Goal: Share content: Share content

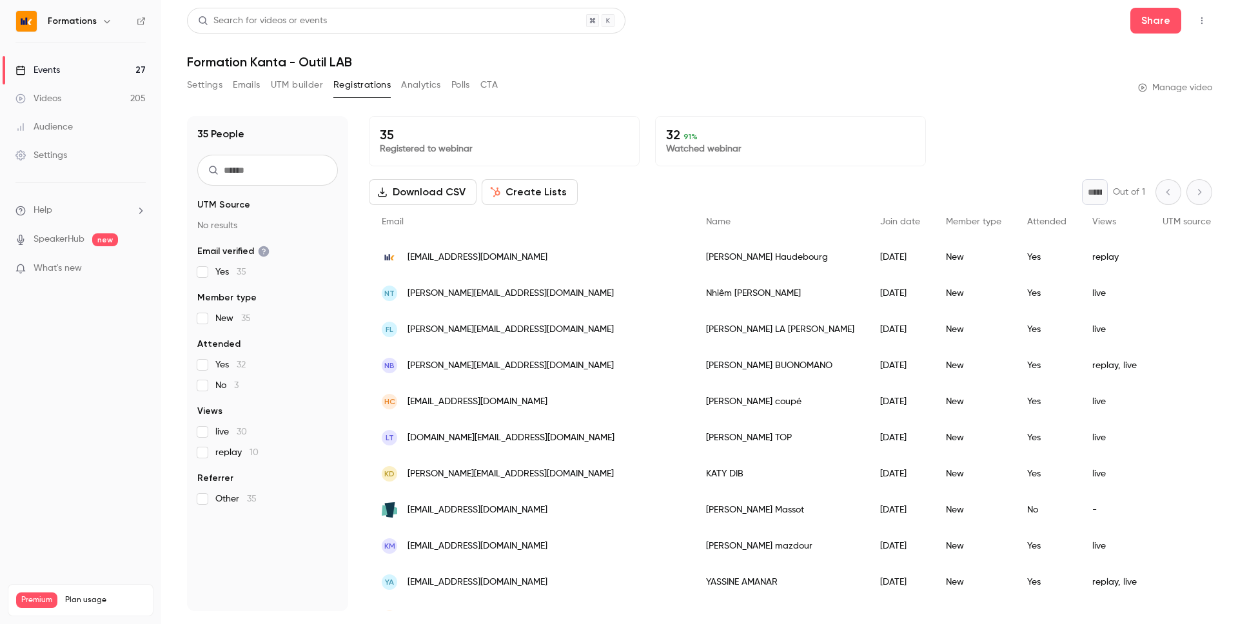
click at [38, 70] on div "Events" at bounding box center [37, 70] width 45 height 13
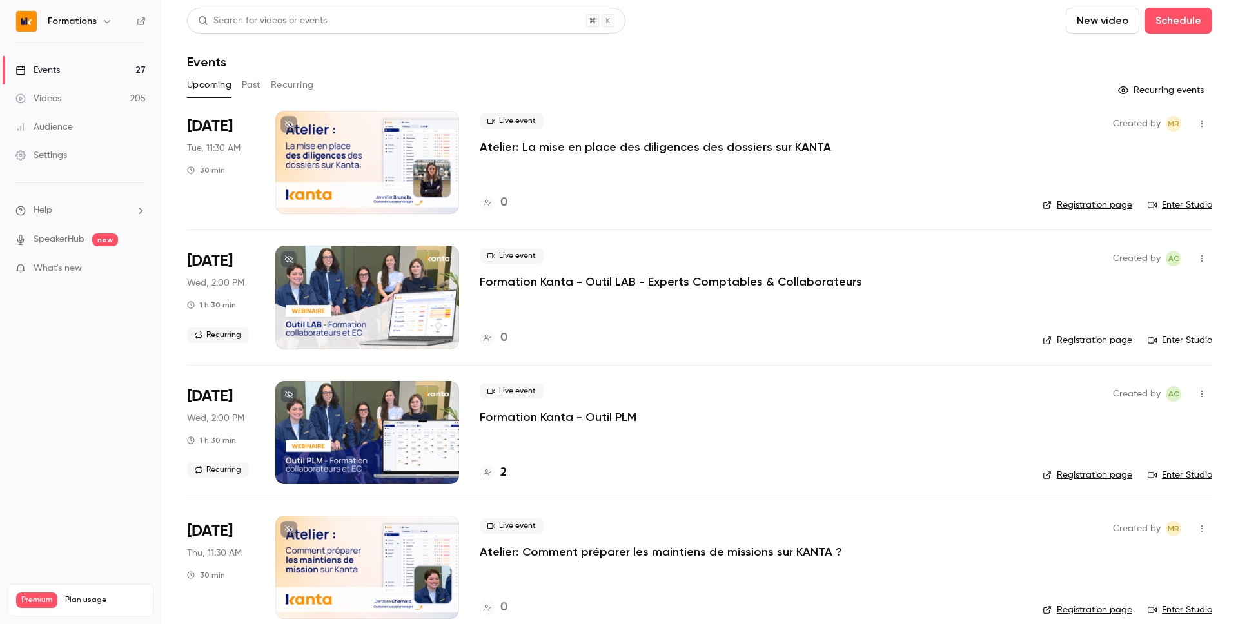
click at [248, 85] on button "Past" at bounding box center [251, 85] width 19 height 21
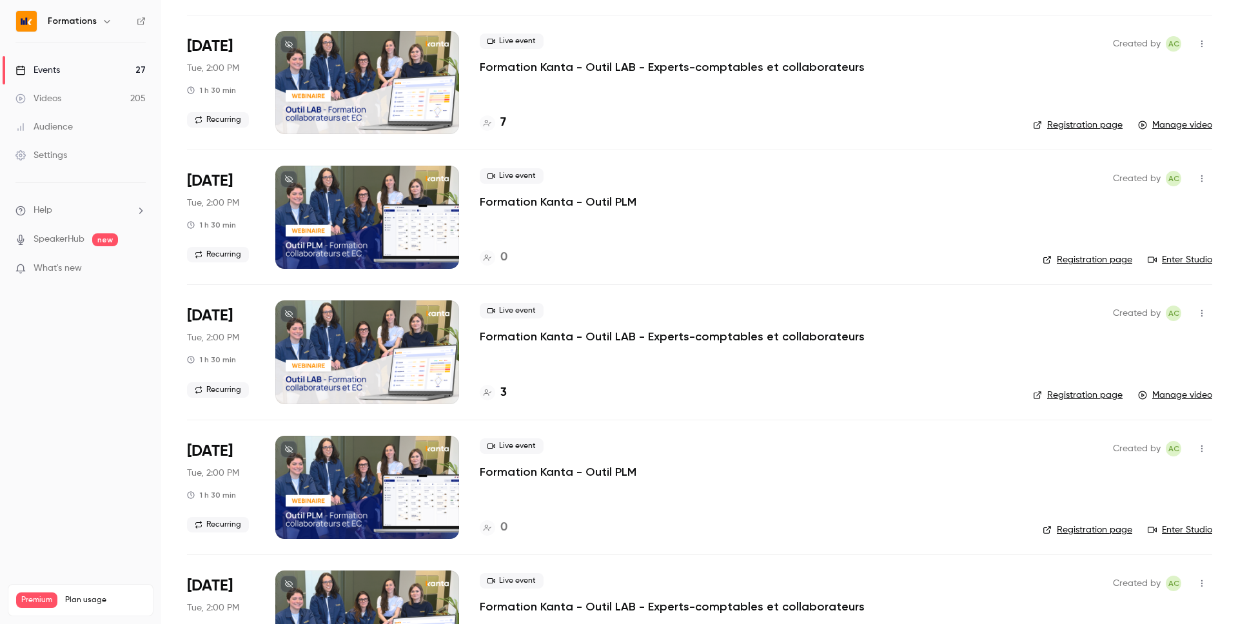
scroll to position [1312, 0]
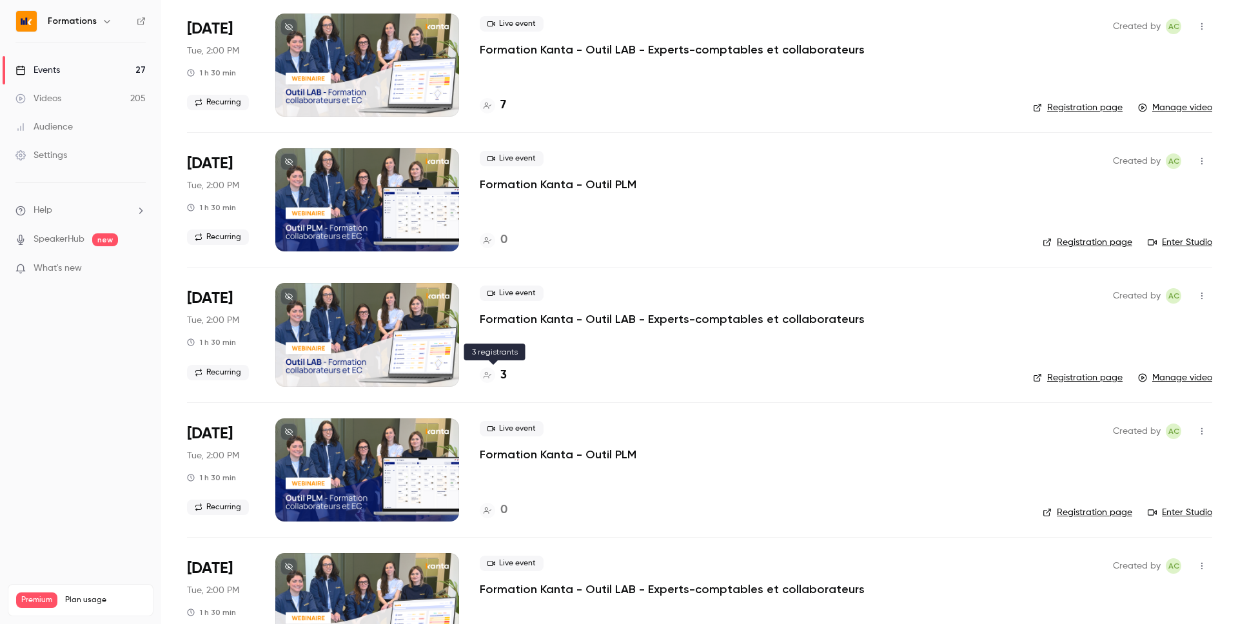
click at [491, 367] on div "3" at bounding box center [493, 375] width 27 height 17
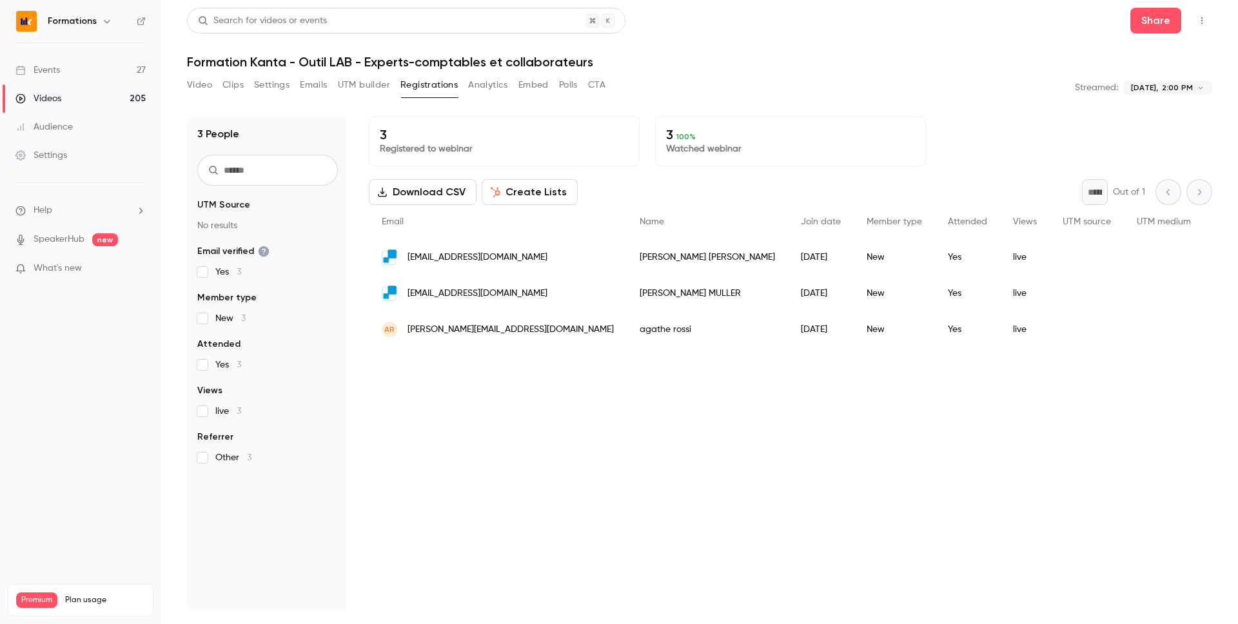
click at [187, 74] on div "**********" at bounding box center [699, 312] width 1025 height 609
click at [190, 88] on button "Video" at bounding box center [199, 85] width 25 height 21
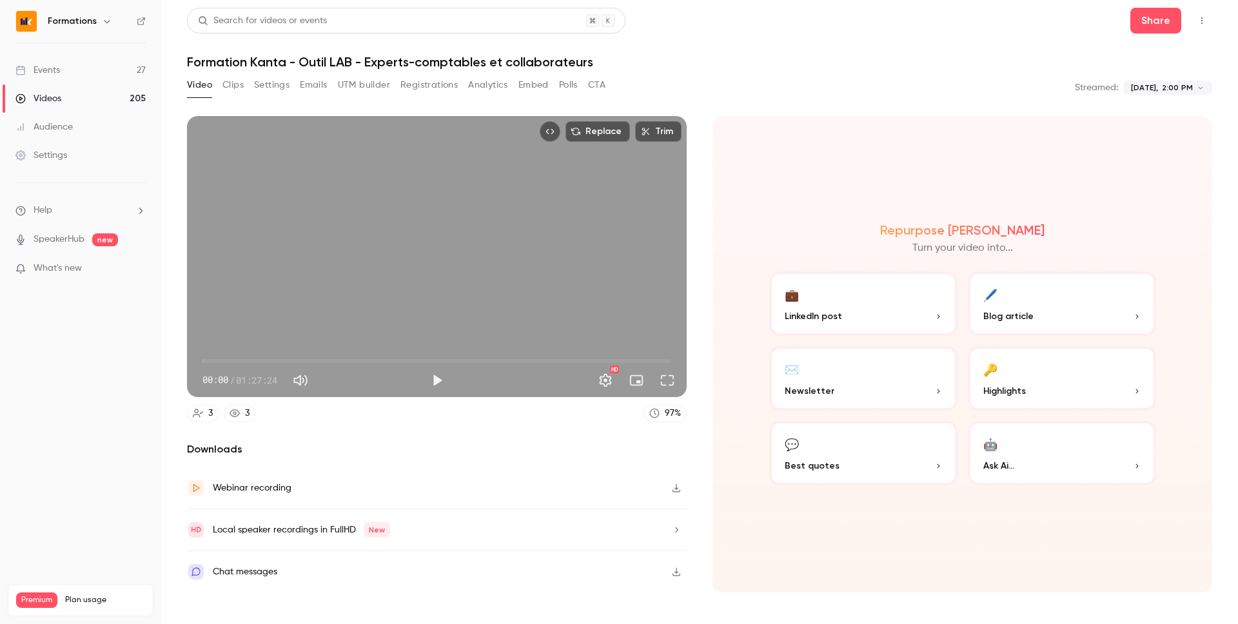
click at [263, 359] on span "00:00" at bounding box center [437, 361] width 469 height 21
type input "*****"
click at [215, 362] on span "11:18" at bounding box center [437, 361] width 469 height 21
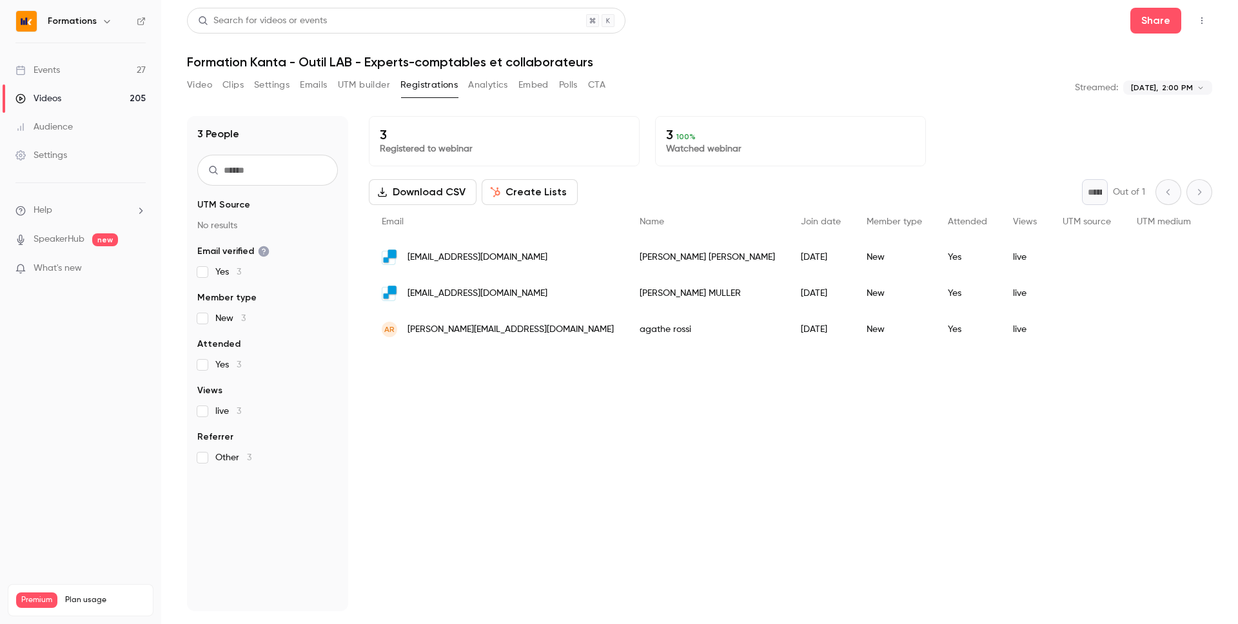
click at [135, 97] on link "Videos 205" at bounding box center [80, 98] width 161 height 28
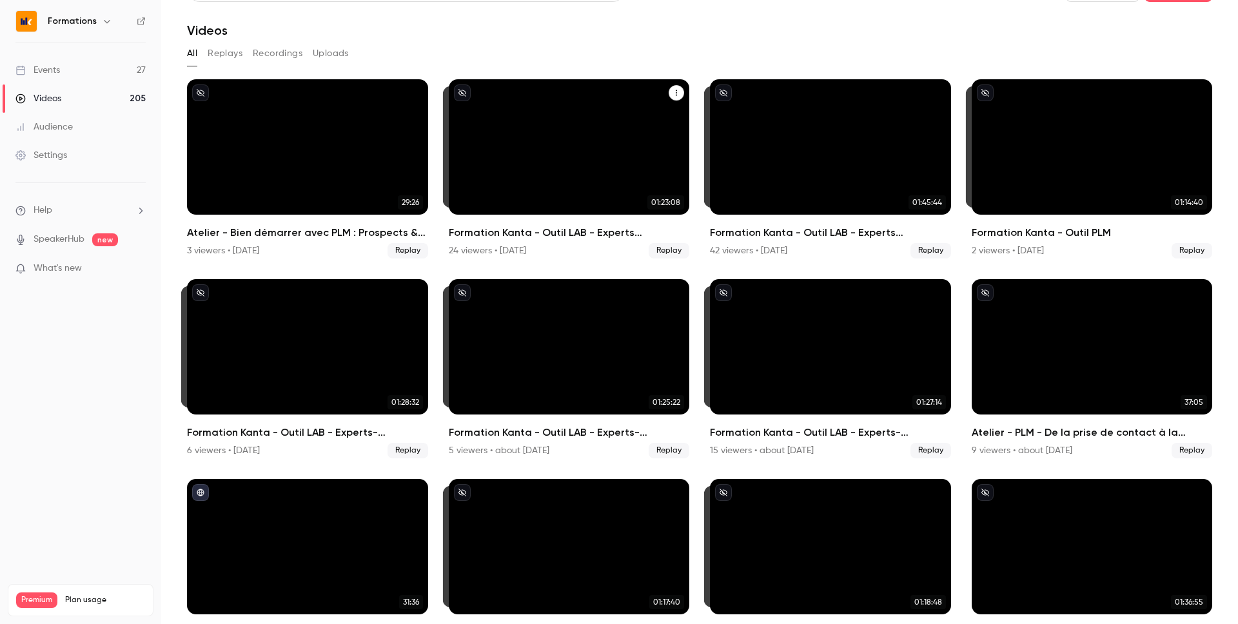
scroll to position [34, 0]
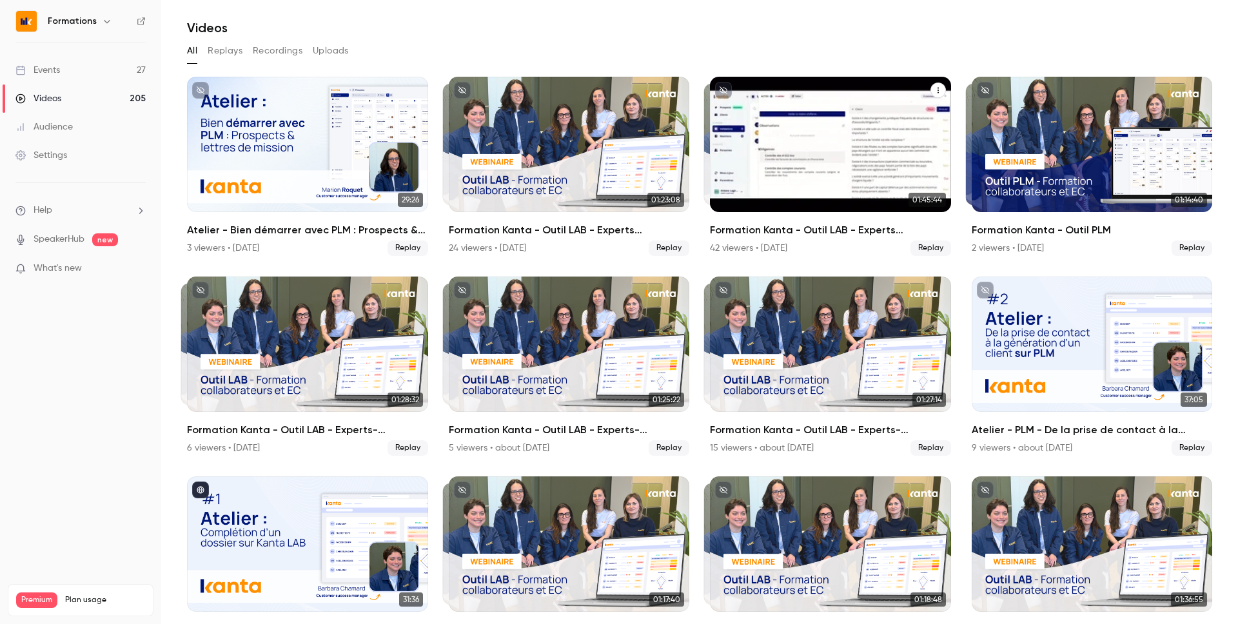
click at [751, 166] on div "Formation Kanta - Outil LAB - Experts Comptables & Collaborateurs" at bounding box center [830, 144] width 241 height 135
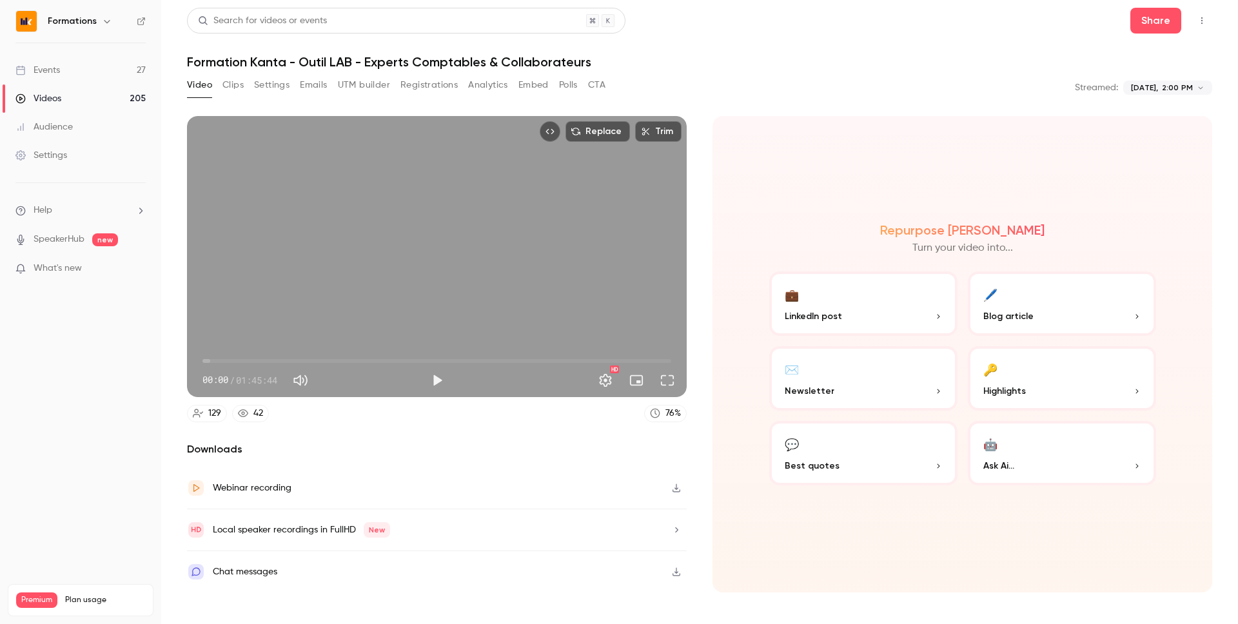
click at [204, 362] on span "00:00" at bounding box center [203, 361] width 4 height 4
type input "**"
click at [209, 359] on span "01:01" at bounding box center [207, 361] width 4 height 4
click at [1145, 22] on button "Share" at bounding box center [1156, 21] width 51 height 26
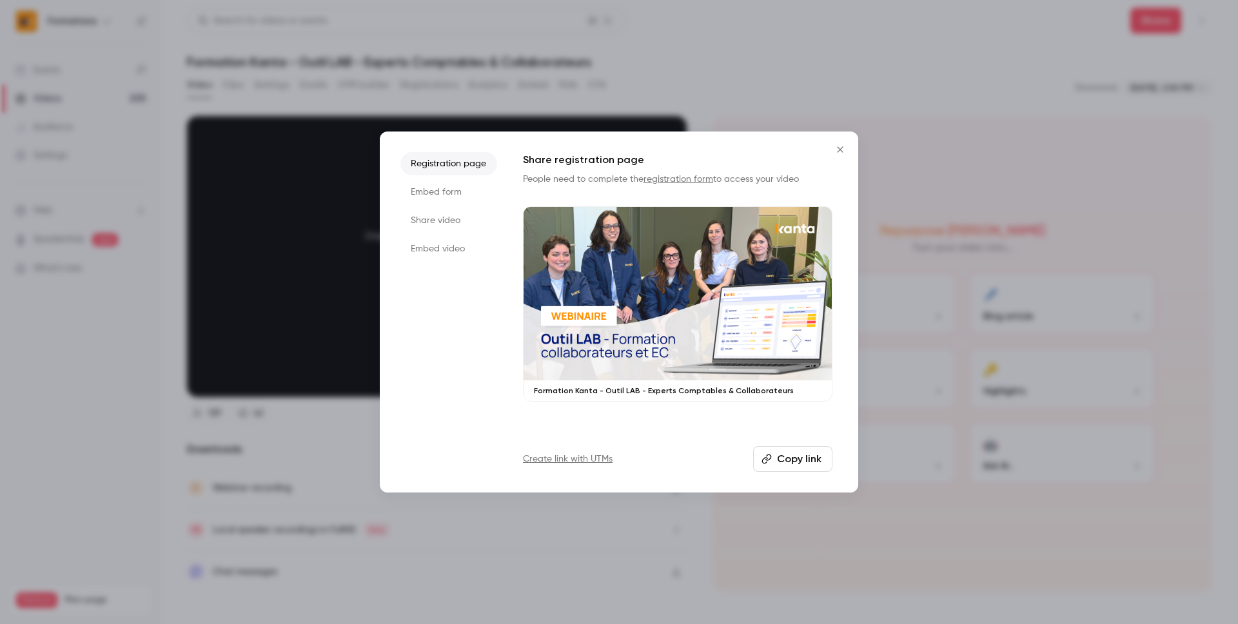
click at [806, 460] on button "Copy link" at bounding box center [792, 459] width 79 height 26
click at [828, 152] on button "Close" at bounding box center [840, 150] width 26 height 26
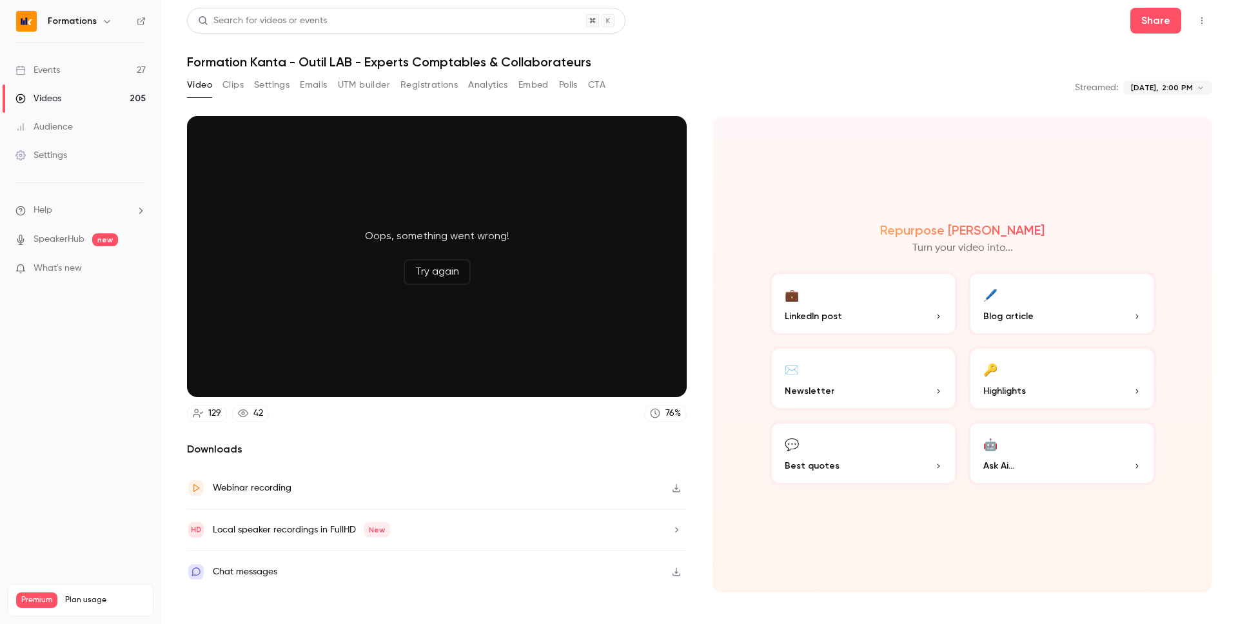
click at [304, 104] on div "Oops, something went wrong! Try again 129 42 76 % Downloads Webinar recording L…" at bounding box center [699, 346] width 1025 height 491
click at [276, 83] on button "Settings" at bounding box center [271, 85] width 35 height 21
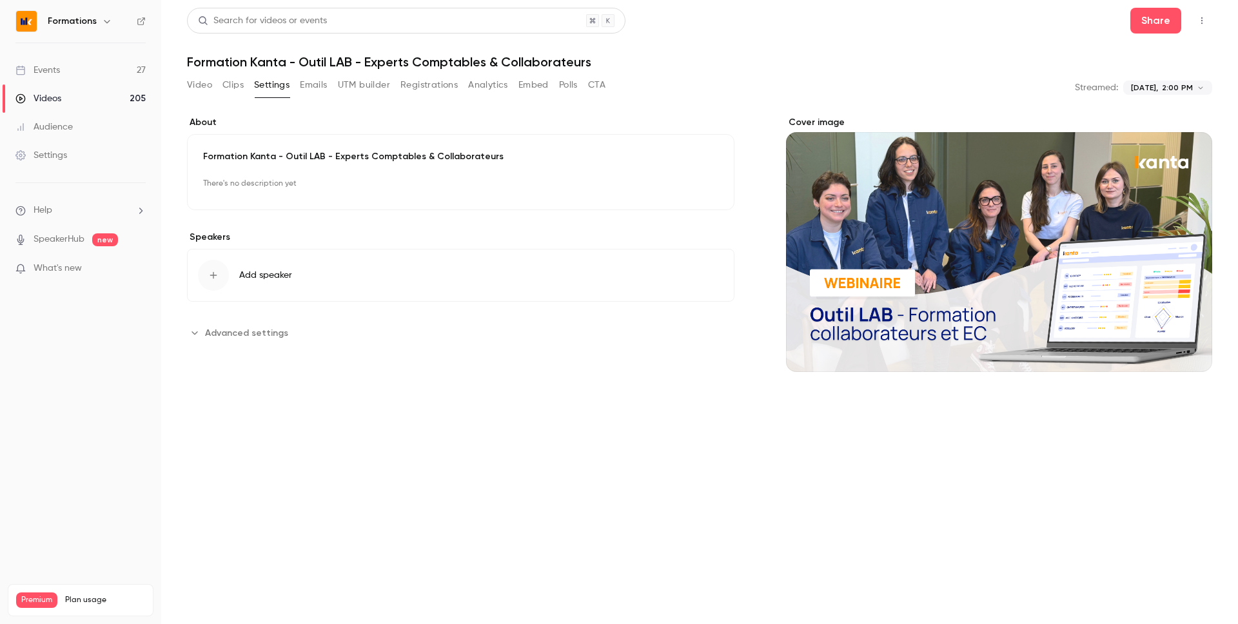
click at [199, 86] on button "Video" at bounding box center [199, 85] width 25 height 21
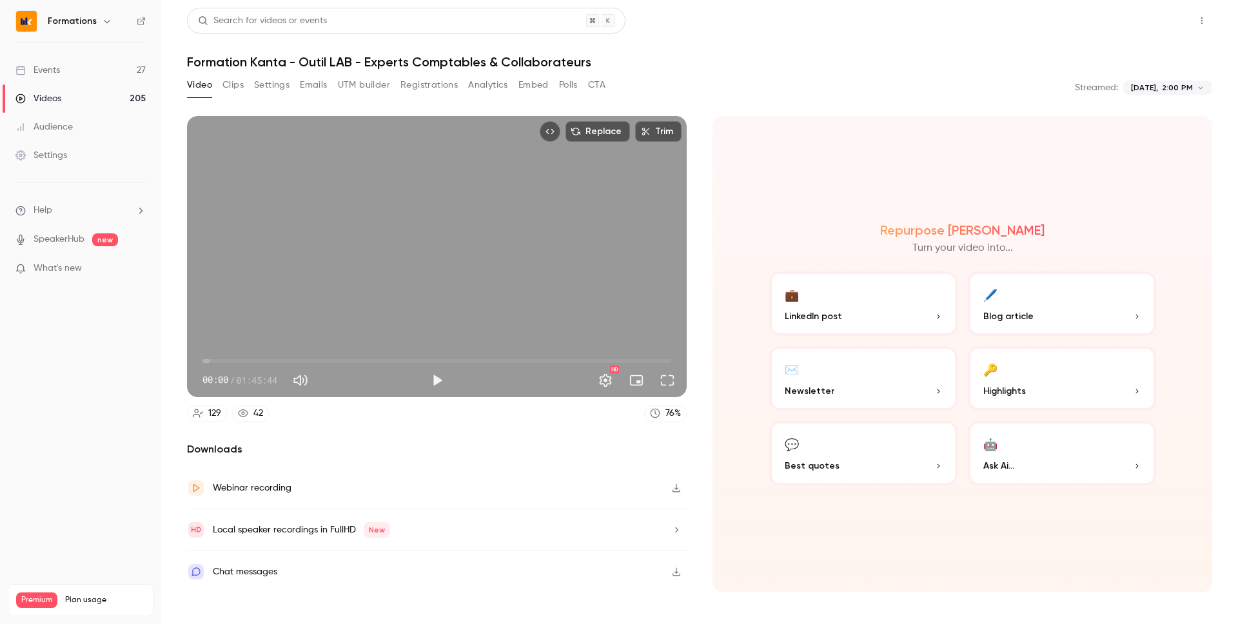
click at [1147, 24] on button "Share" at bounding box center [1156, 21] width 51 height 26
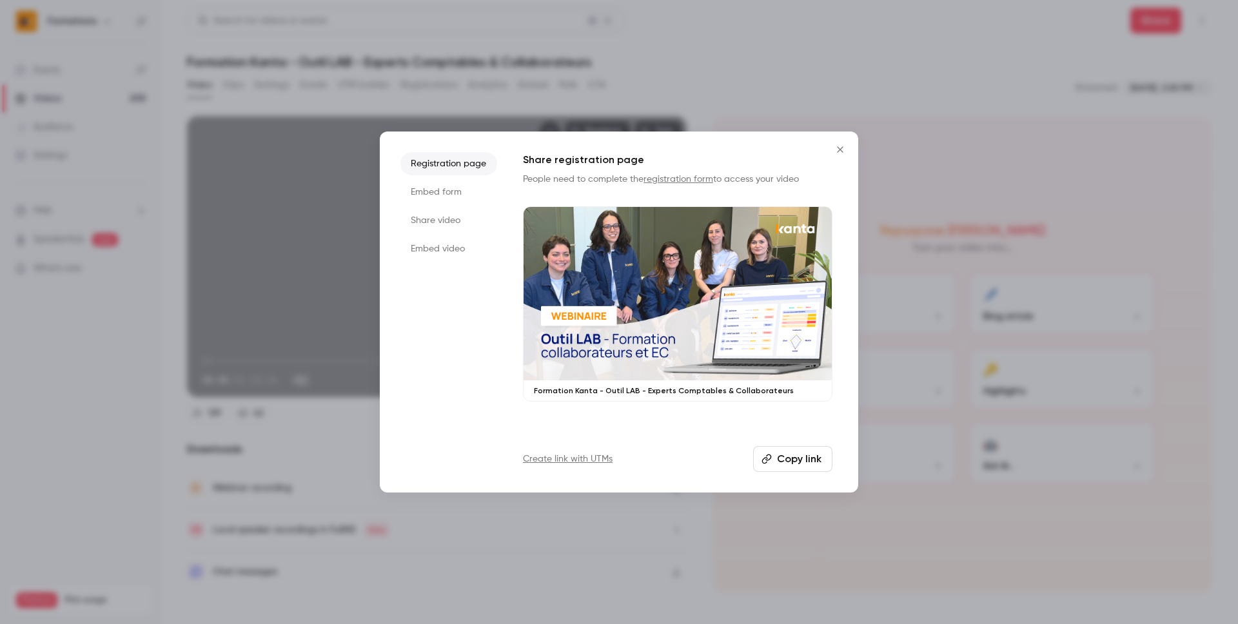
click at [793, 455] on button "Copy link" at bounding box center [792, 459] width 79 height 26
